Goal: Communication & Community: Answer question/provide support

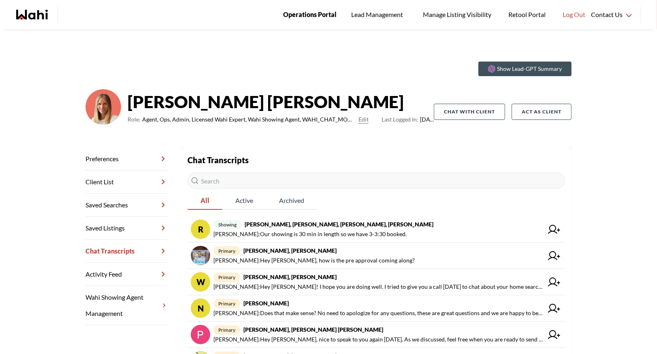
click at [323, 17] on span "Operations Portal" at bounding box center [309, 14] width 53 height 11
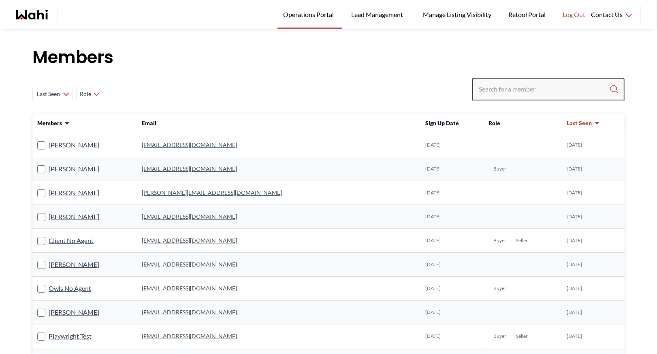
click at [504, 89] on input "Search input" at bounding box center [543, 89] width 130 height 15
type input "b"
type input "[PERSON_NAME] [PERSON_NAME]"
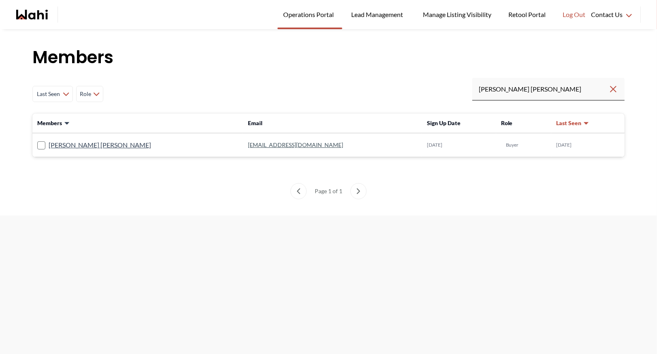
click at [248, 142] on link "[EMAIL_ADDRESS][DOMAIN_NAME]" at bounding box center [295, 144] width 95 height 7
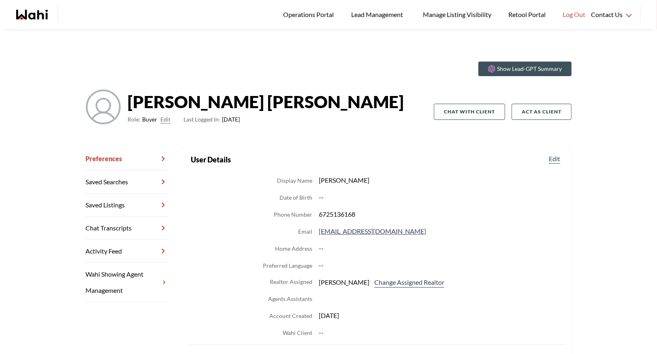
click at [133, 226] on link "Chat Transcripts" at bounding box center [126, 228] width 83 height 23
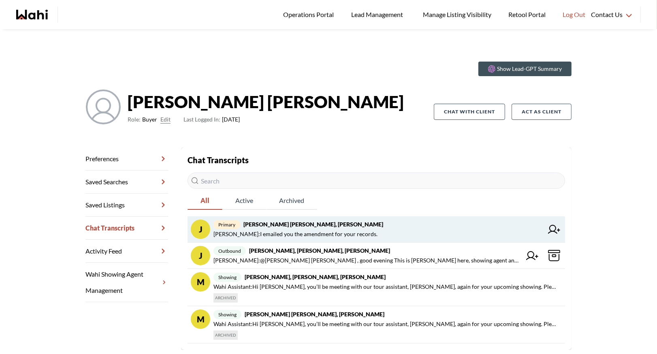
click at [303, 226] on span "primary [PERSON_NAME] [PERSON_NAME], [PERSON_NAME]" at bounding box center [377, 224] width 329 height 10
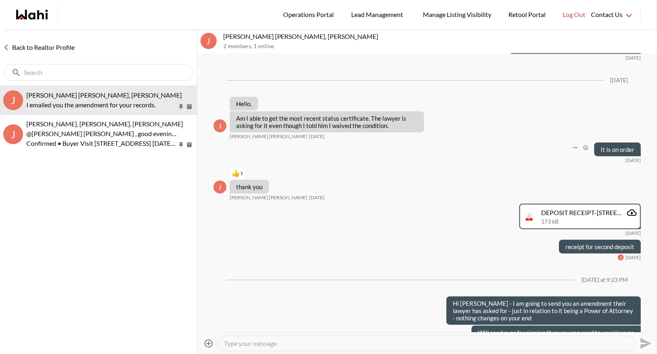
scroll to position [3728, 0]
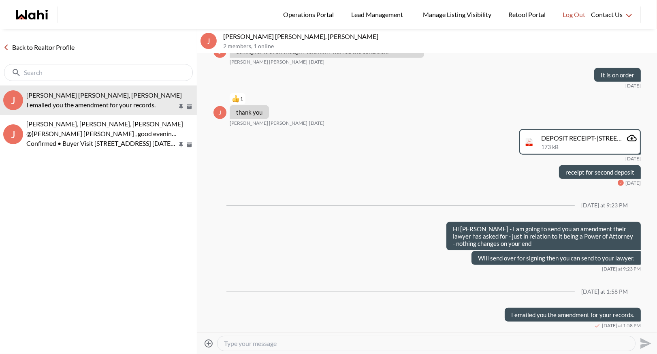
click at [256, 342] on textarea "Type your message" at bounding box center [426, 343] width 404 height 8
type textarea "Hi there - you are using [PERSON_NAME] for your lawyer? Just need to clarify to…"
